Goal: Information Seeking & Learning: Learn about a topic

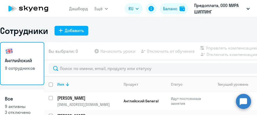
select select "30"
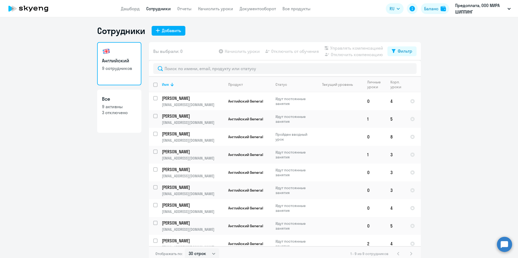
click at [100, 115] on link "Все 9 активны 3 отключено" at bounding box center [119, 110] width 44 height 43
select select "30"
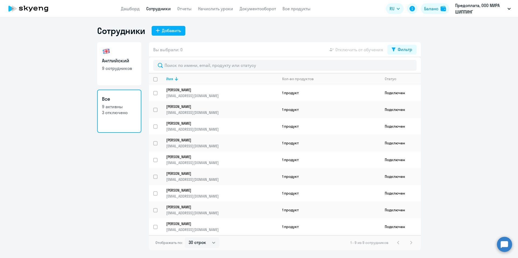
click at [108, 59] on h3 "Английский" at bounding box center [119, 60] width 35 height 7
select select "30"
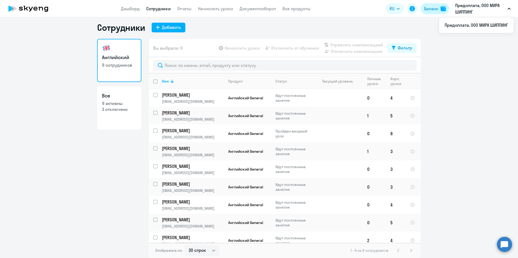
click at [256, 10] on button "Баланс" at bounding box center [434, 8] width 28 height 11
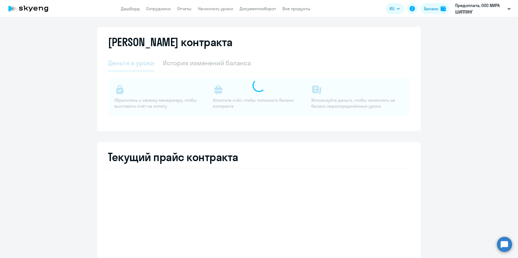
select select "english_adult_not_native_speaker"
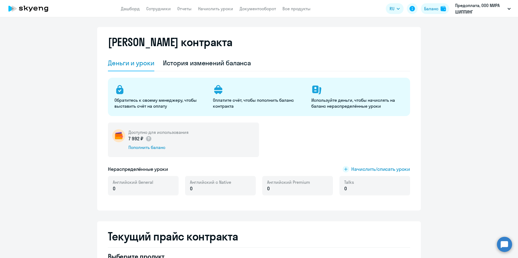
click at [256, 115] on div "Доступно для использования 7 992 ₽ Пополнить баланс" at bounding box center [259, 139] width 302 height 35
click at [162, 7] on link "Сотрудники" at bounding box center [158, 8] width 25 height 5
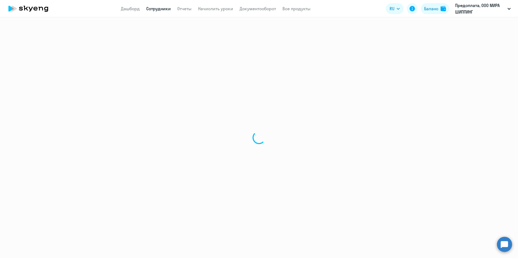
select select "30"
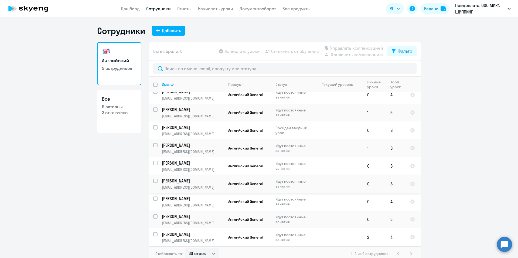
scroll to position [3, 0]
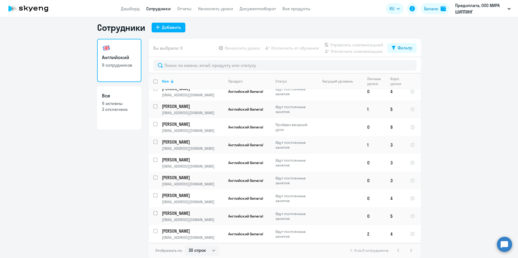
click at [256, 115] on ng-component "Сотрудники Добавить Английский 9 сотрудников Все 9 активны 3 отключено Вы выбра…" at bounding box center [259, 140] width 518 height 236
click at [256, 115] on td at bounding box center [337, 127] width 50 height 18
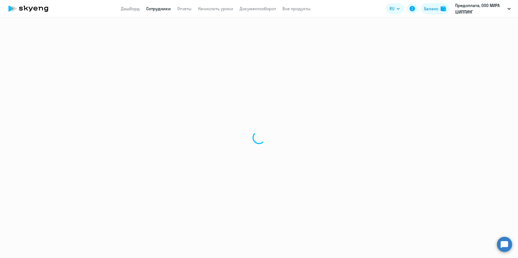
select select "english"
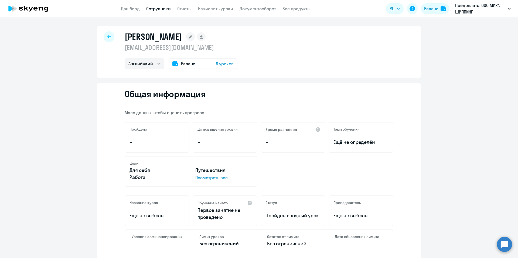
click at [107, 38] on icon at bounding box center [109, 37] width 4 height 4
select select "30"
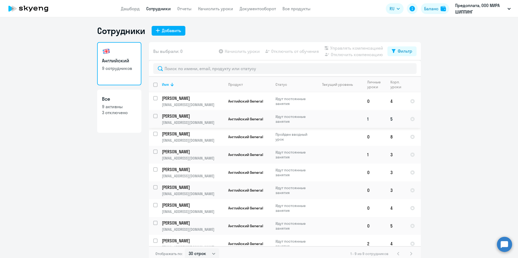
click at [256, 115] on p "Идут постоянные занятия" at bounding box center [293, 119] width 37 height 10
select select "english"
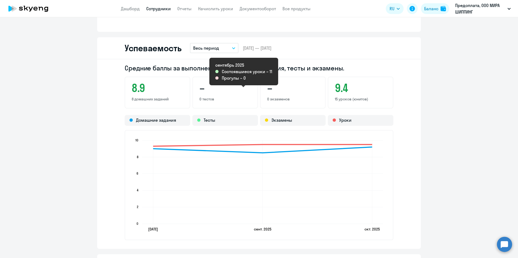
scroll to position [270, 0]
